Goal: Information Seeking & Learning: Learn about a topic

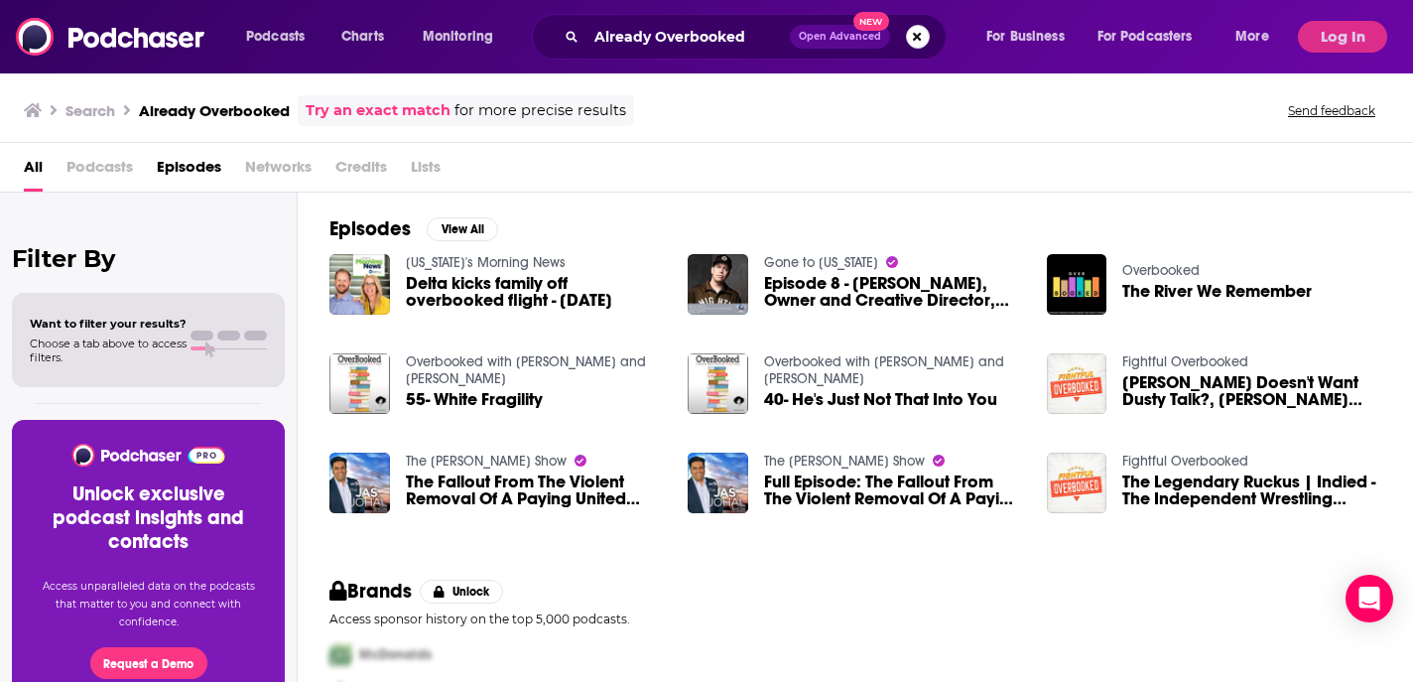
click at [917, 29] on button "Search podcasts, credits, & more..." at bounding box center [918, 37] width 24 height 24
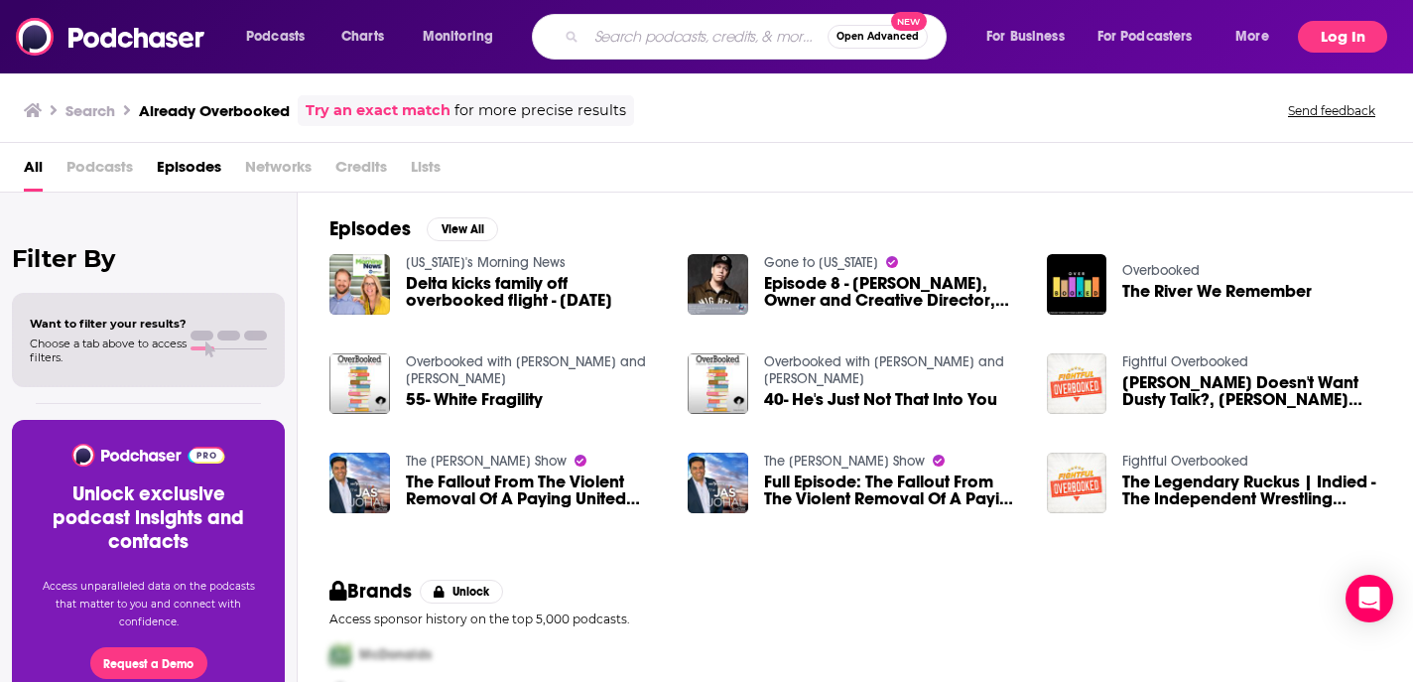
click at [1344, 34] on button "Log In" at bounding box center [1342, 37] width 89 height 32
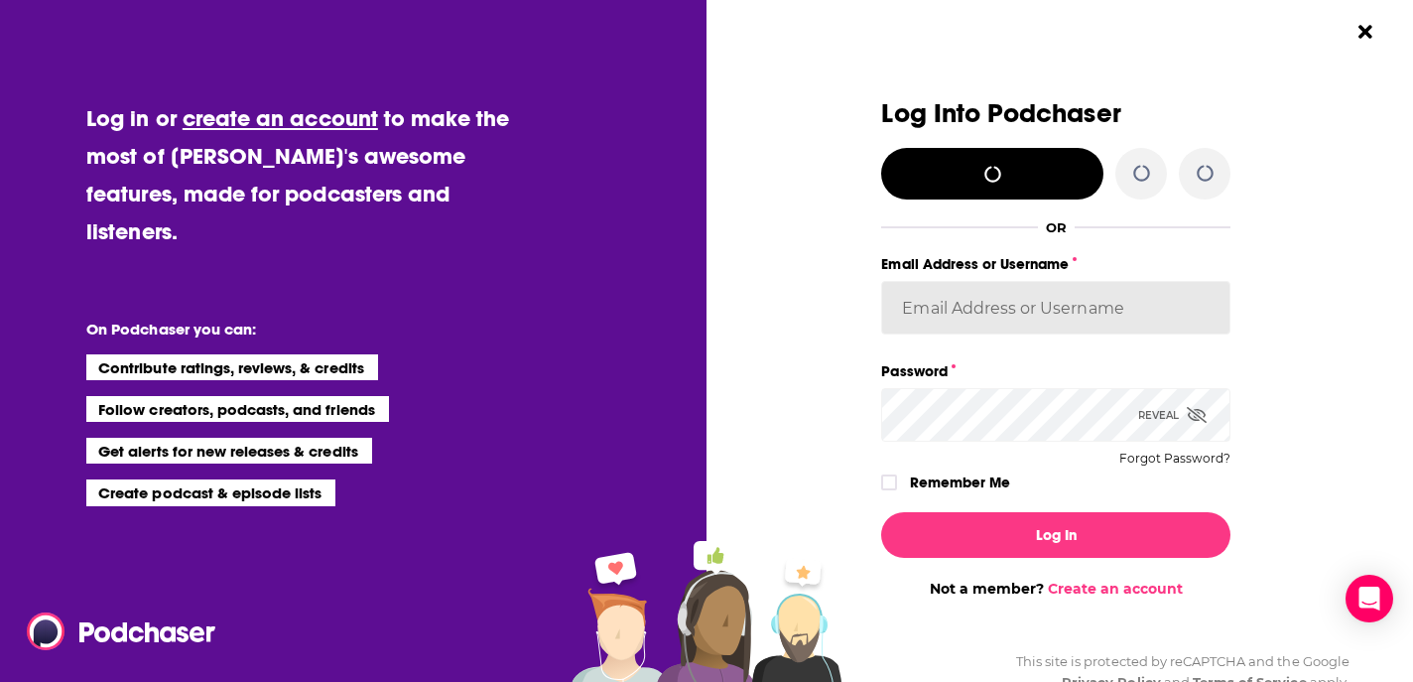
type input "JHPublicRelations"
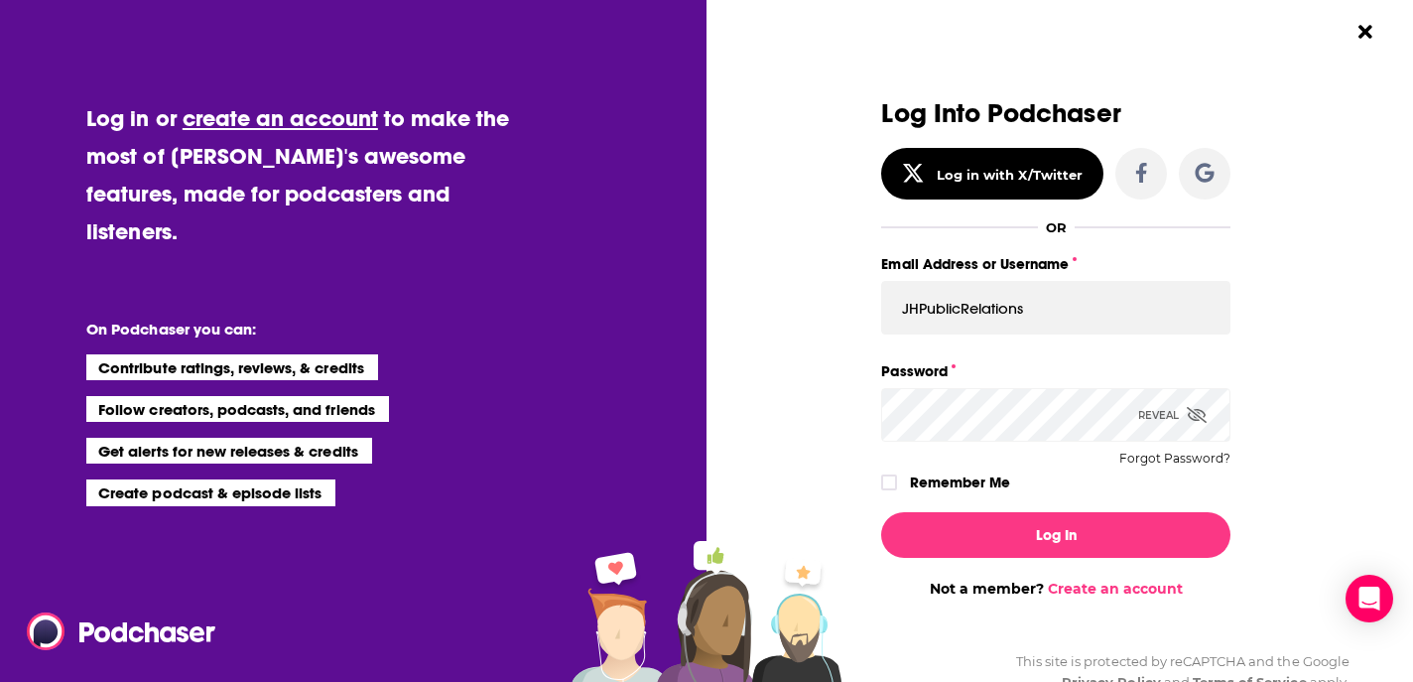
click at [1196, 413] on icon "Dialog" at bounding box center [1197, 415] width 20 height 16
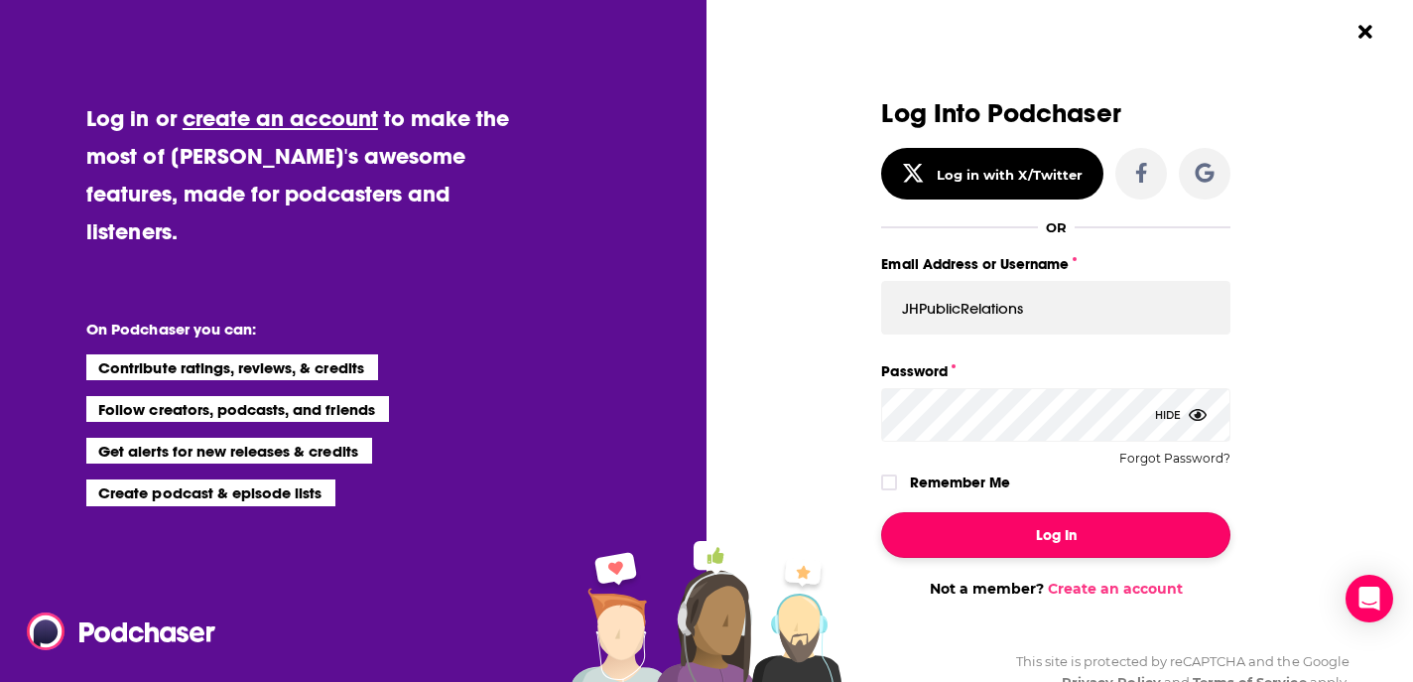
click at [1068, 539] on button "Log In" at bounding box center [1055, 535] width 349 height 46
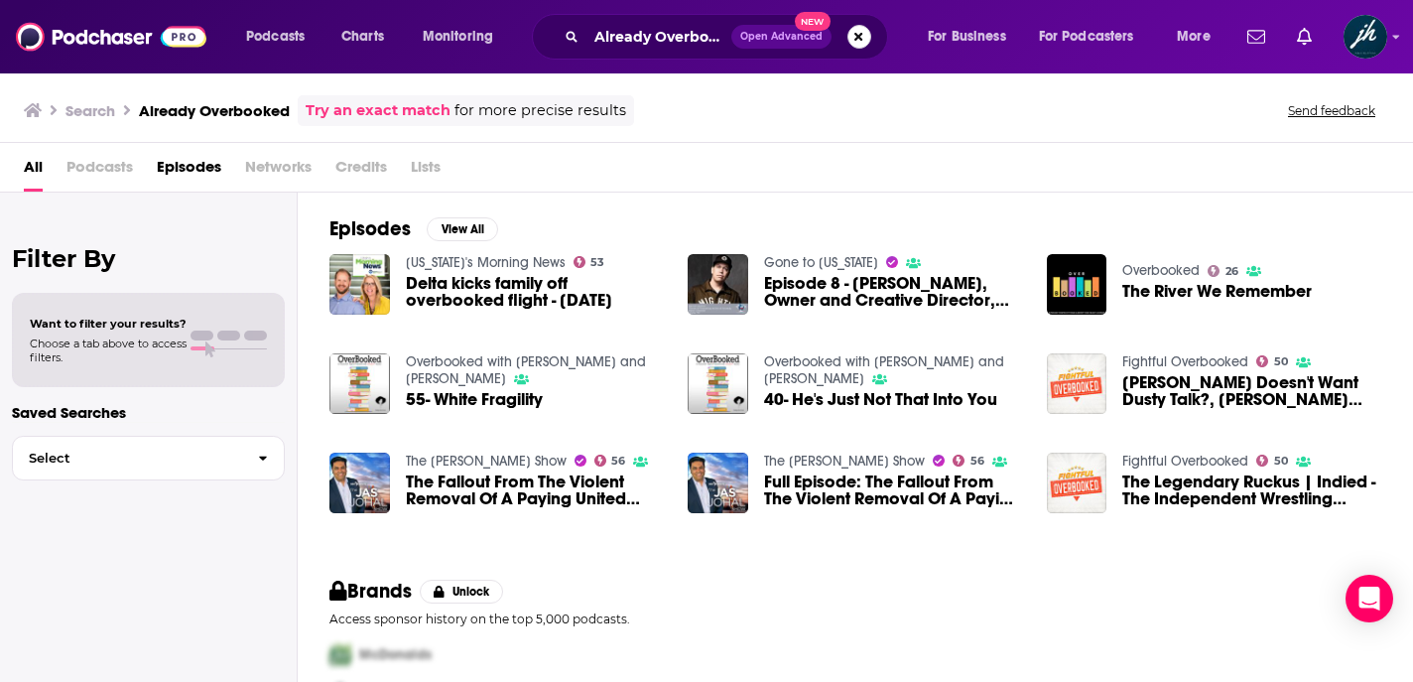
click at [859, 39] on button "Search podcasts, credits, & more..." at bounding box center [859, 37] width 24 height 24
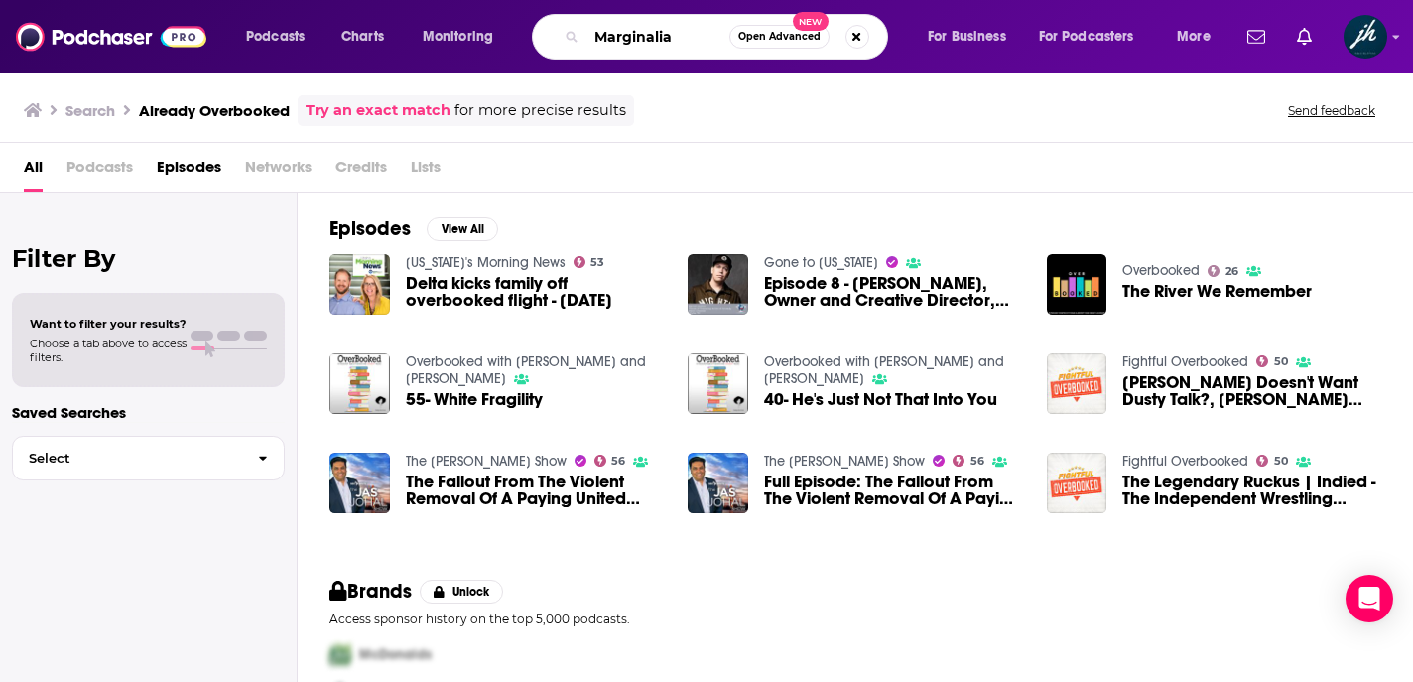
type input "Marginalia"
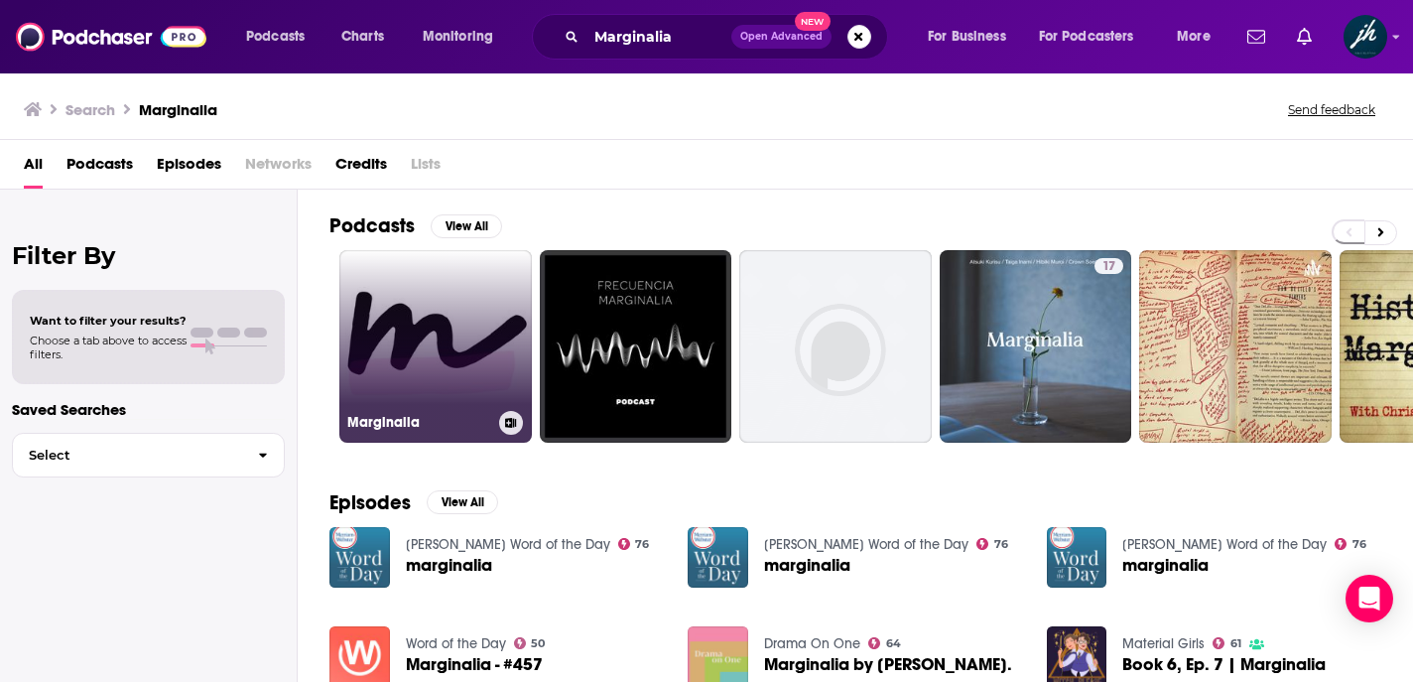
click at [428, 309] on link "Marginalia" at bounding box center [435, 346] width 193 height 193
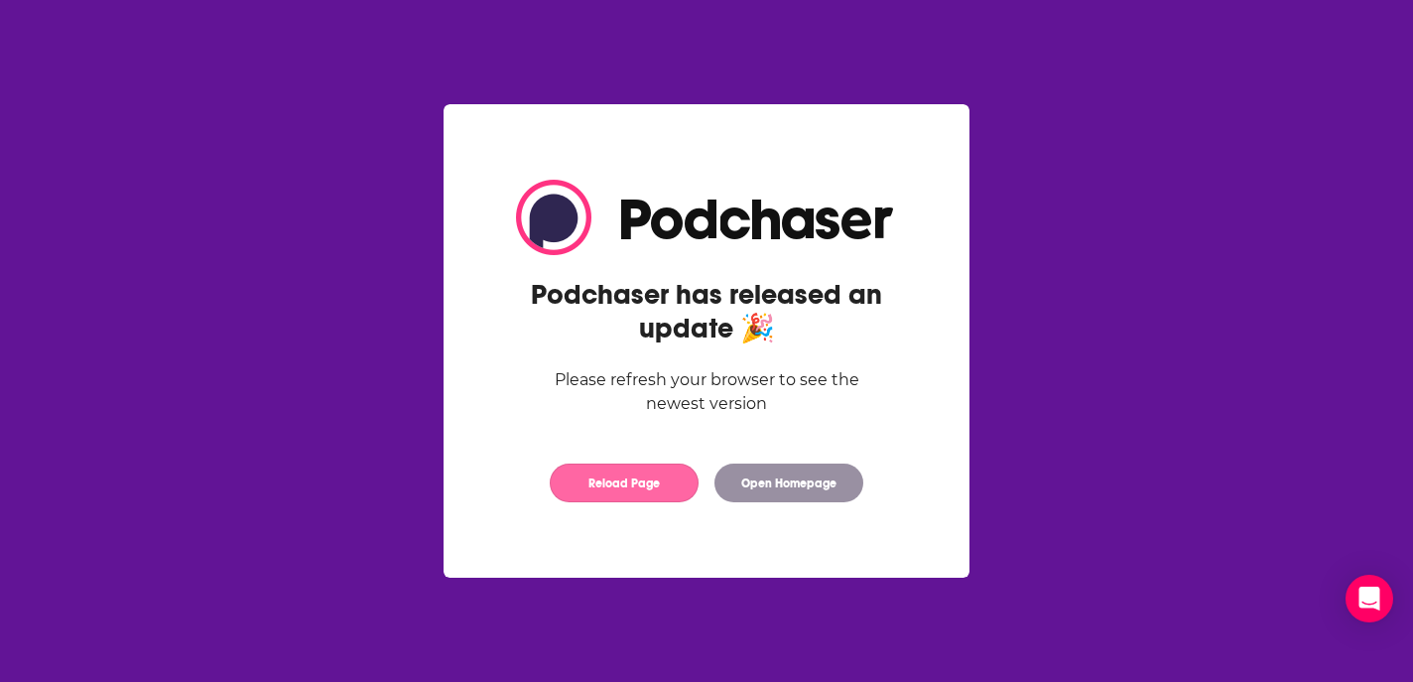
click at [654, 483] on button "Reload Page" at bounding box center [624, 482] width 149 height 39
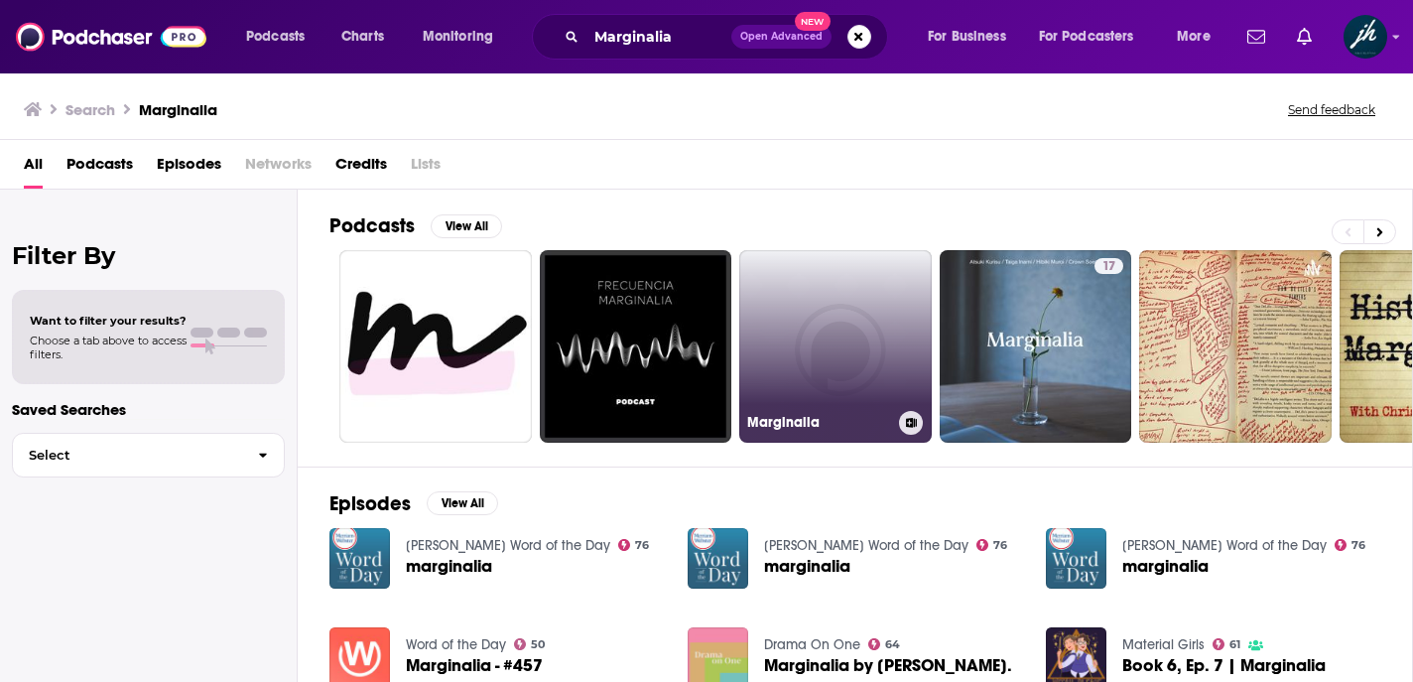
click at [830, 353] on link "Marginalia" at bounding box center [835, 346] width 193 height 193
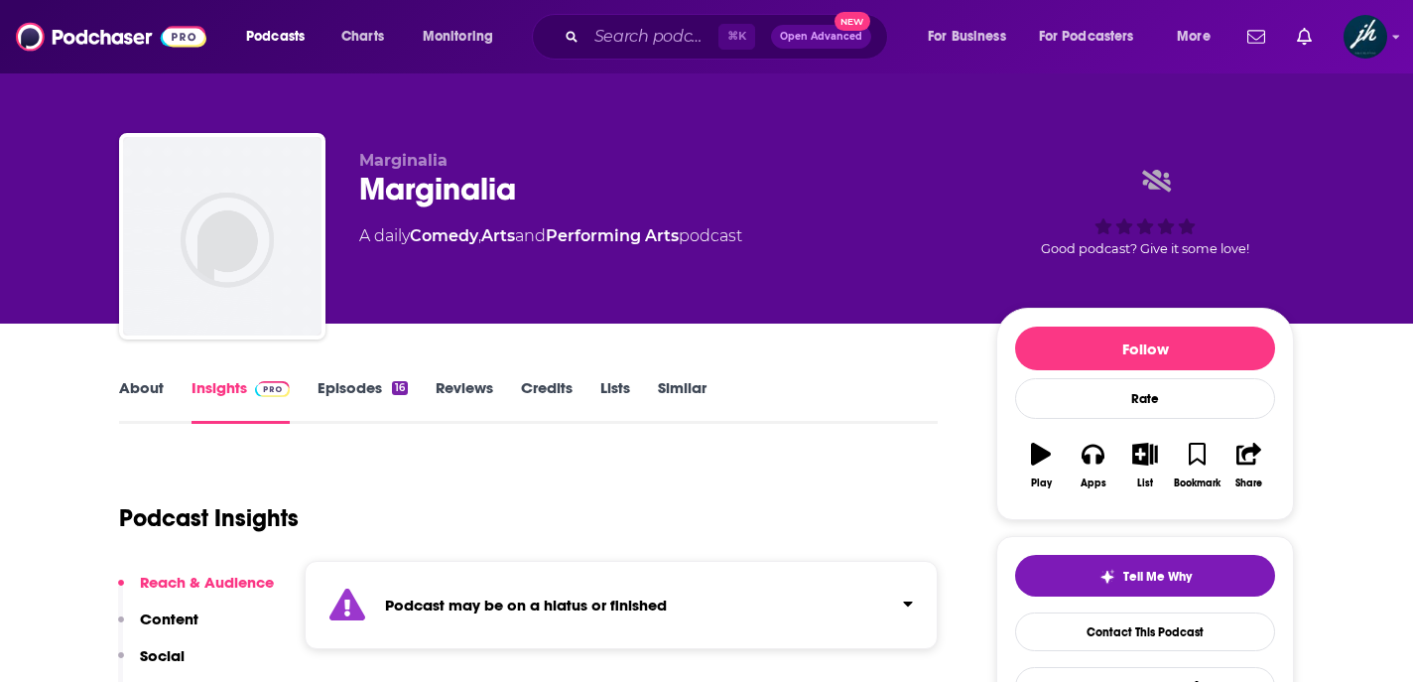
click at [139, 393] on link "About" at bounding box center [141, 401] width 45 height 46
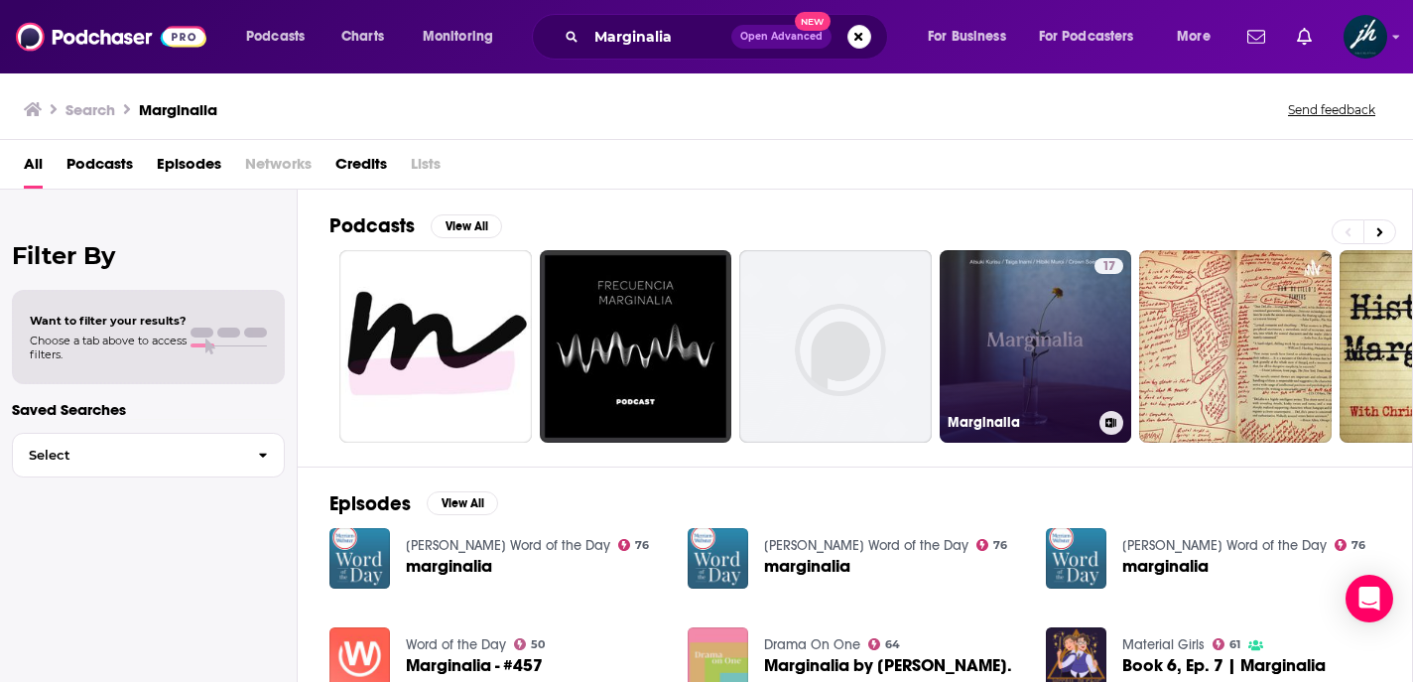
click at [1063, 328] on link "17 Marginalia" at bounding box center [1036, 346] width 193 height 193
